Goal: Information Seeking & Learning: Learn about a topic

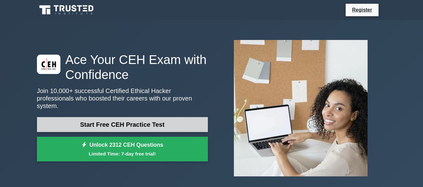
click at [130, 121] on link "Start Free CEH Practice Test" at bounding box center [122, 124] width 171 height 15
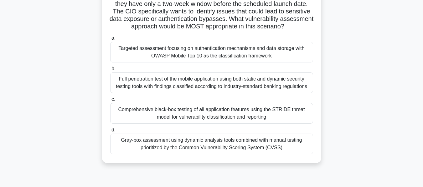
scroll to position [94, 0]
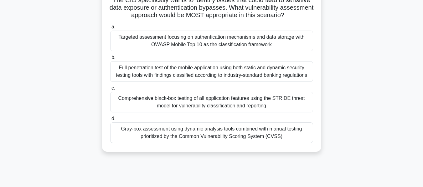
click at [114, 59] on span "b." at bounding box center [113, 57] width 4 height 5
click at [110, 59] on input "b. Full penetration test of the mobile application using both static and dynami…" at bounding box center [110, 58] width 0 height 4
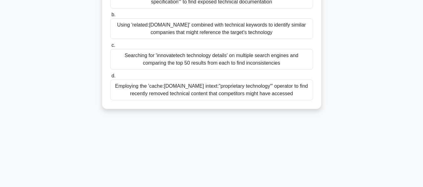
scroll to position [125, 0]
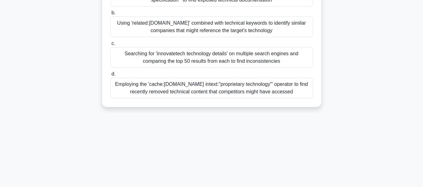
click at [112, 134] on div "8:34 Stop CEH Beginner 2/10 You are a security consultant hired by a startup ca…" at bounding box center [211, 53] width 357 height 313
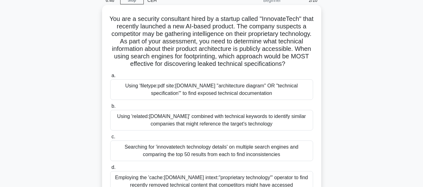
scroll to position [0, 0]
